Goal: Task Accomplishment & Management: Use online tool/utility

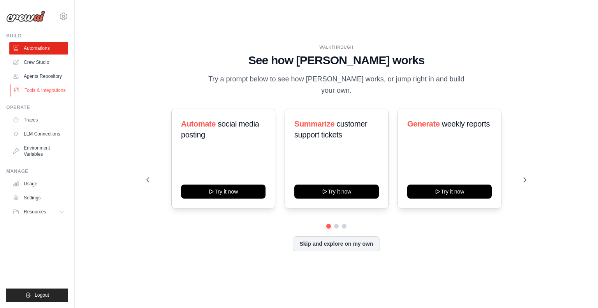
click at [53, 93] on link "Tools & Integrations" at bounding box center [39, 90] width 59 height 12
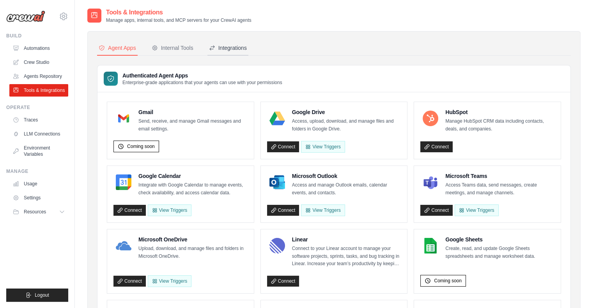
click at [235, 53] on button "Integrations" at bounding box center [227, 48] width 41 height 15
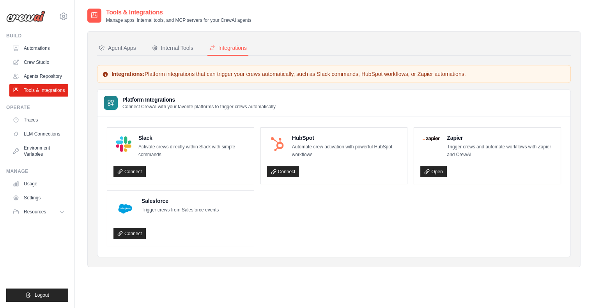
click at [148, 137] on h4 "Slack" at bounding box center [192, 138] width 109 height 8
click at [136, 167] on link "Connect" at bounding box center [129, 171] width 32 height 11
